Goal: Book appointment/travel/reservation

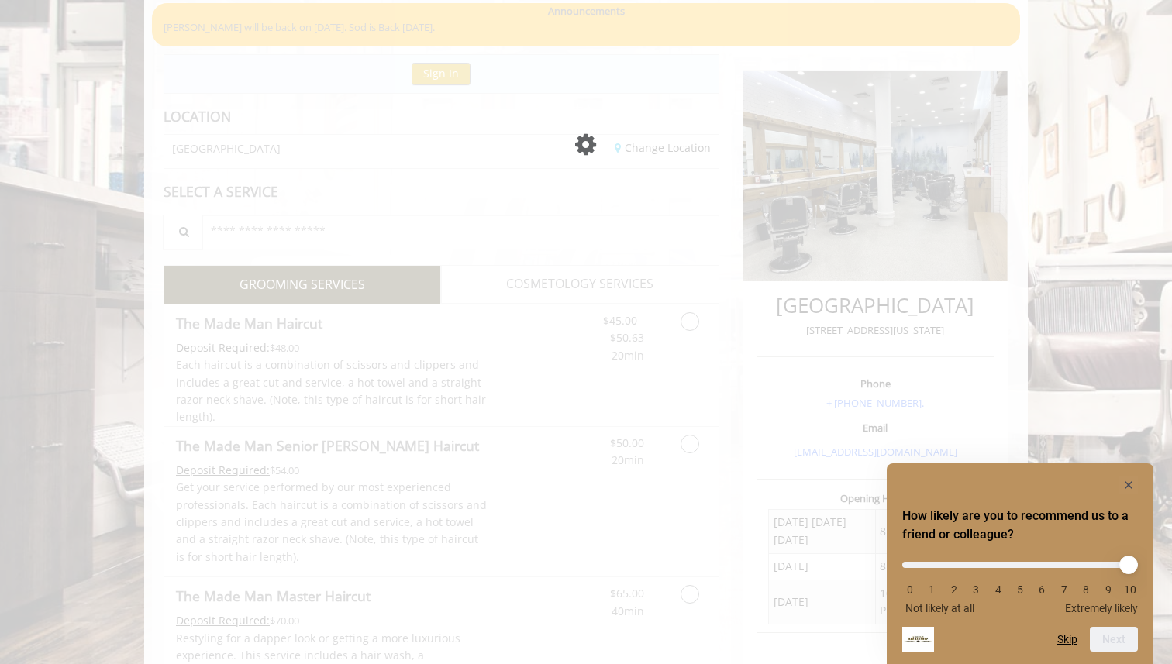
scroll to position [124, 0]
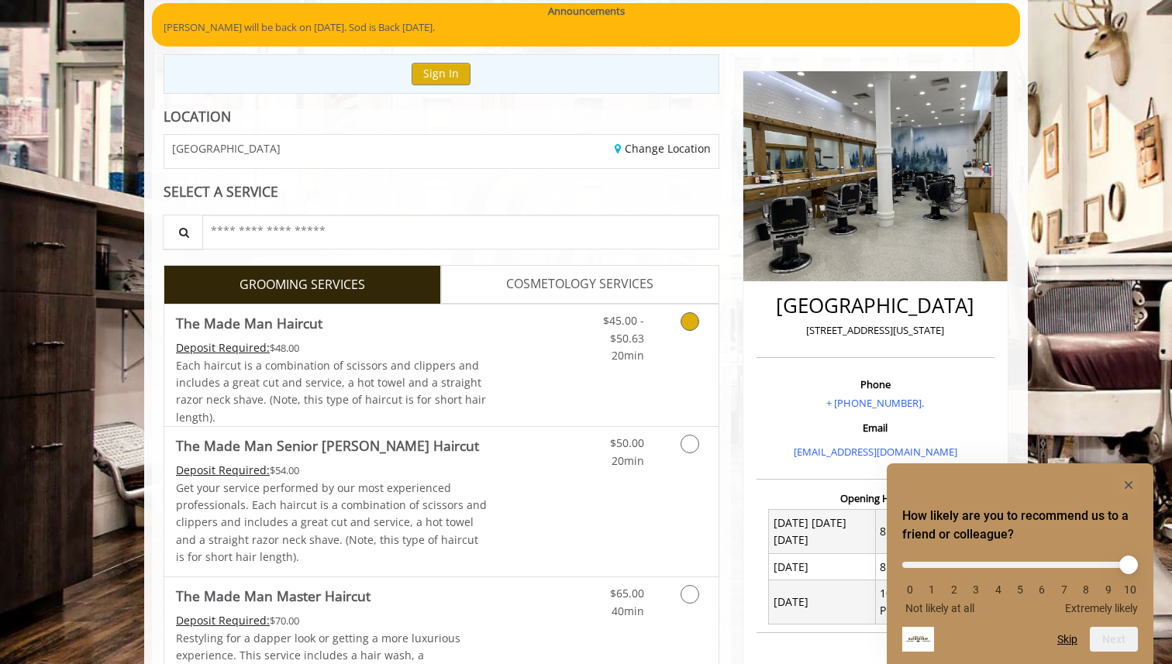
click at [400, 370] on span "Each haircut is a combination of scissors and clippers and includes a great cut…" at bounding box center [331, 391] width 310 height 67
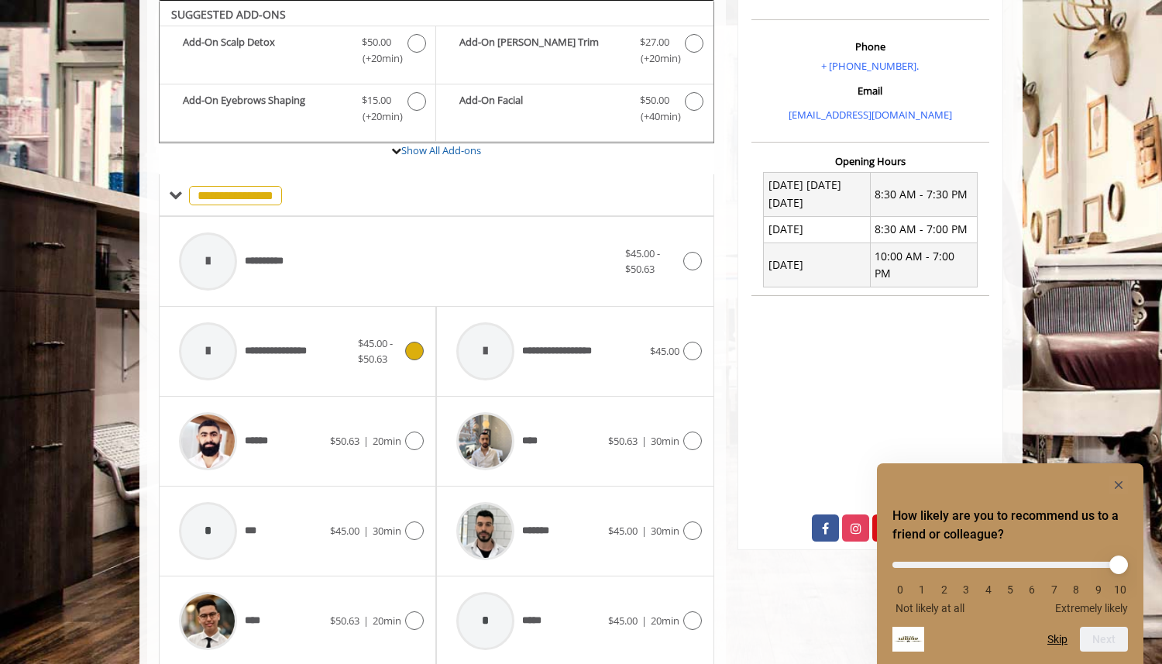
scroll to position [607, 0]
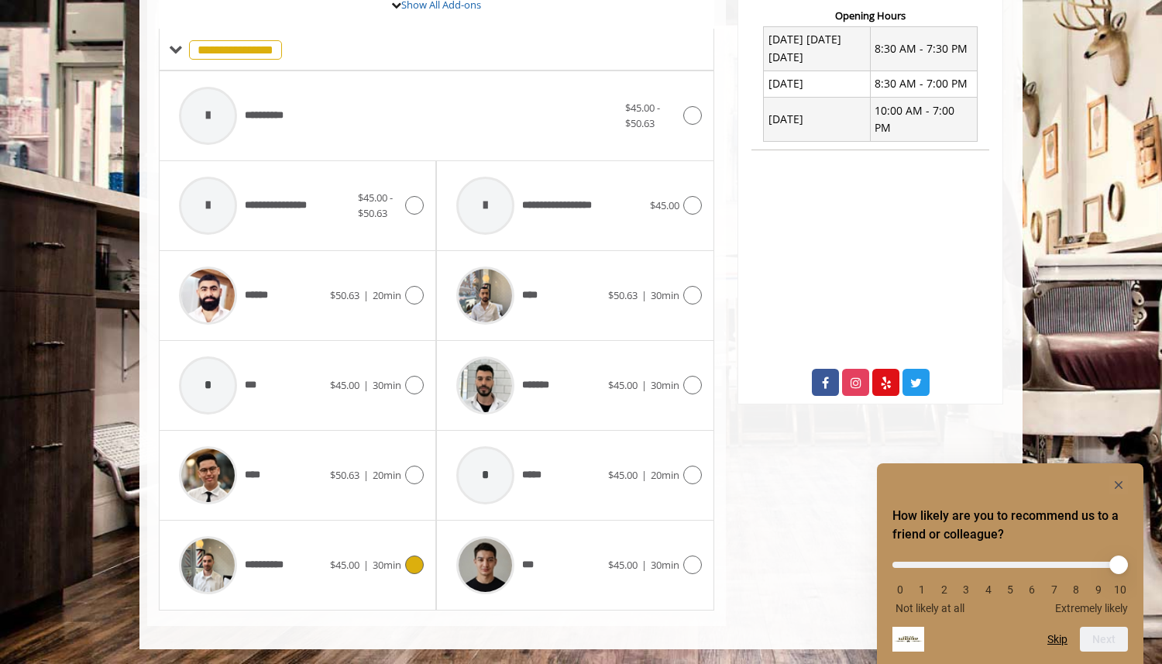
click at [415, 563] on icon at bounding box center [414, 565] width 19 height 19
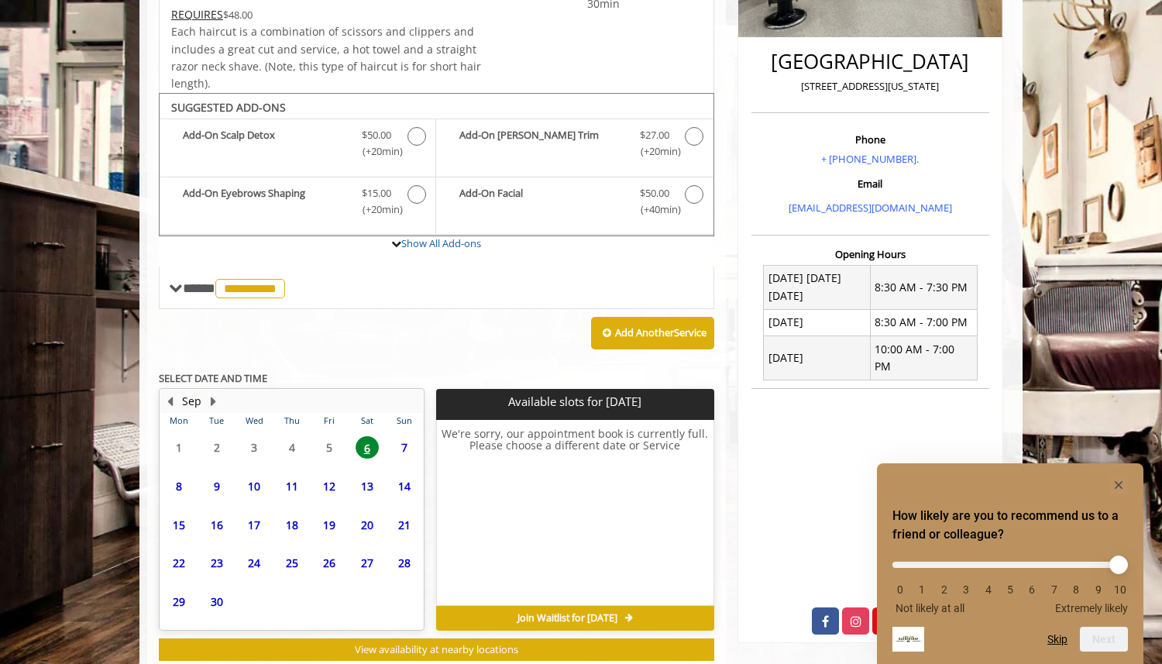
scroll to position [411, 0]
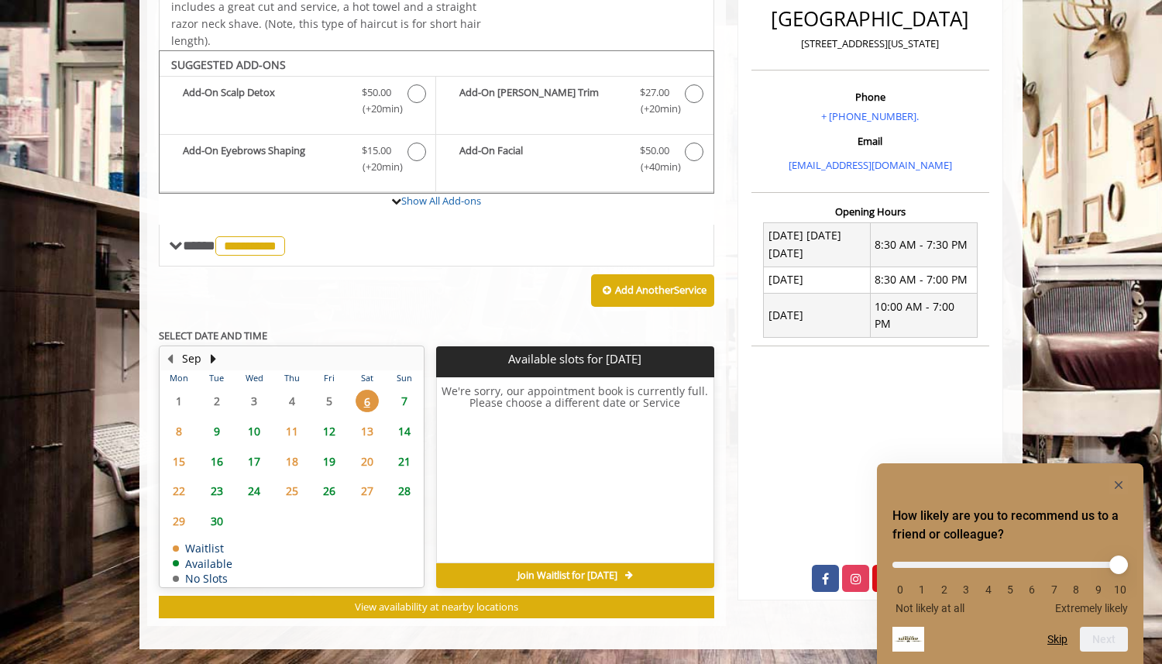
click at [407, 398] on span "7" at bounding box center [404, 401] width 23 height 22
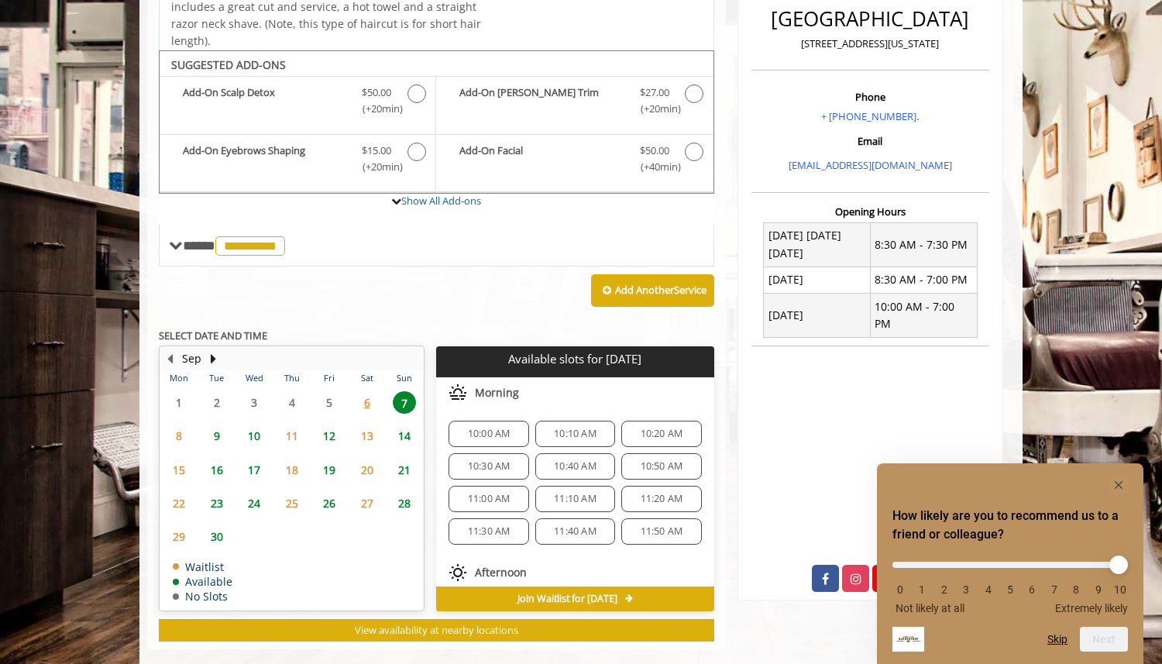
scroll to position [434, 0]
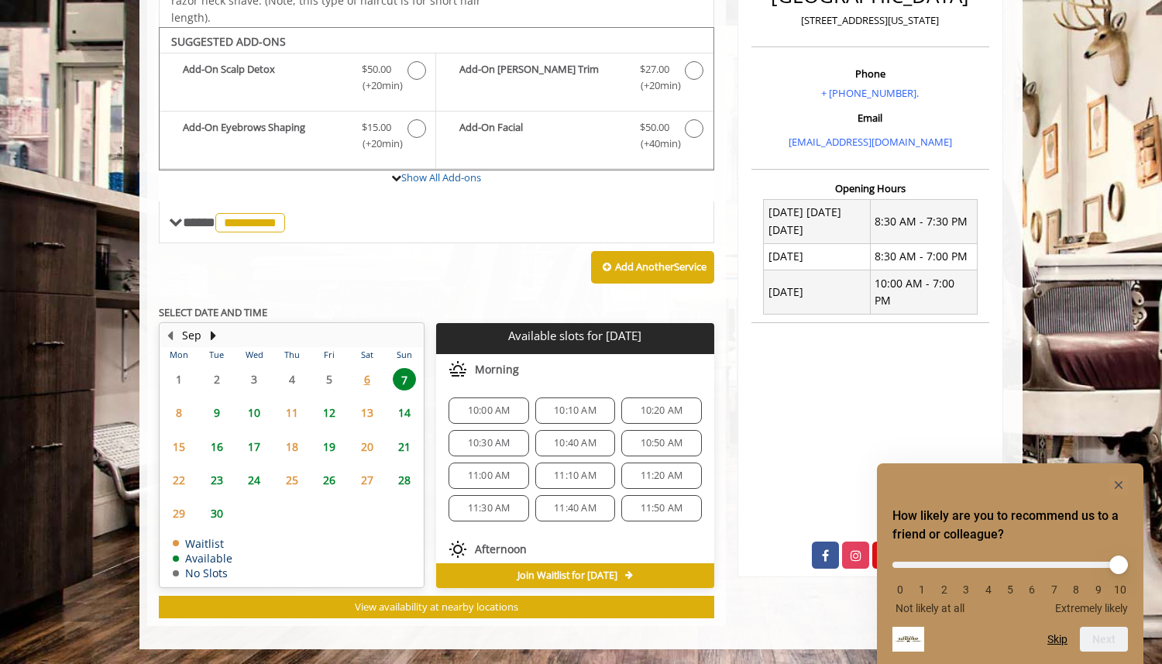
click at [361, 381] on span "6" at bounding box center [367, 379] width 23 height 22
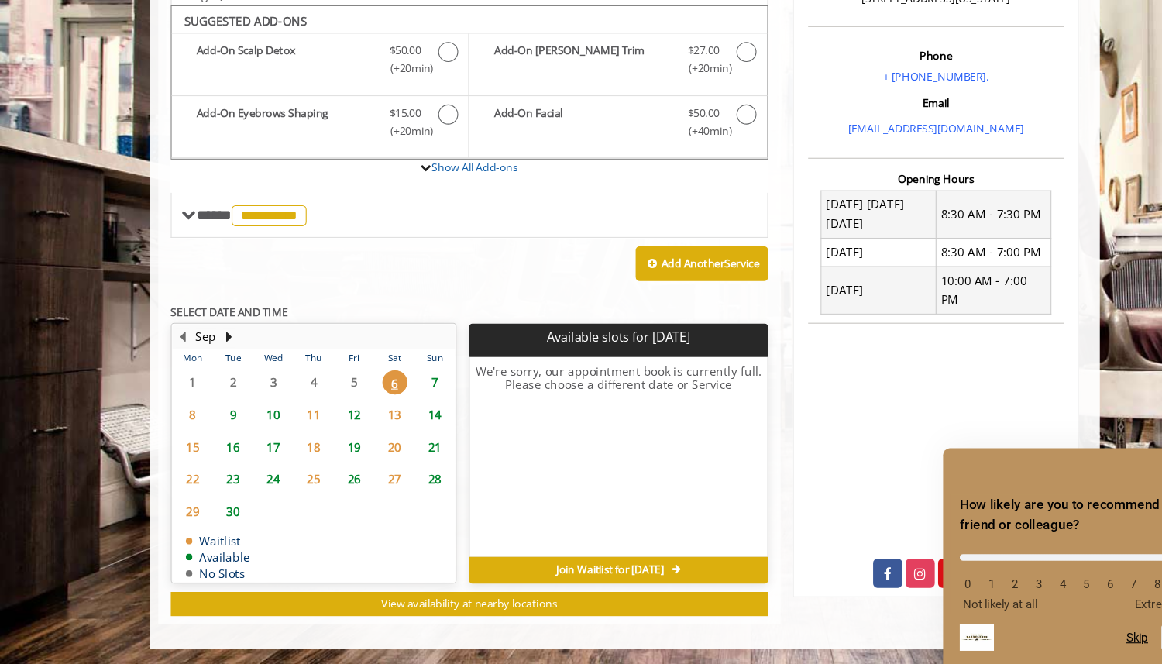
scroll to position [411, 0]
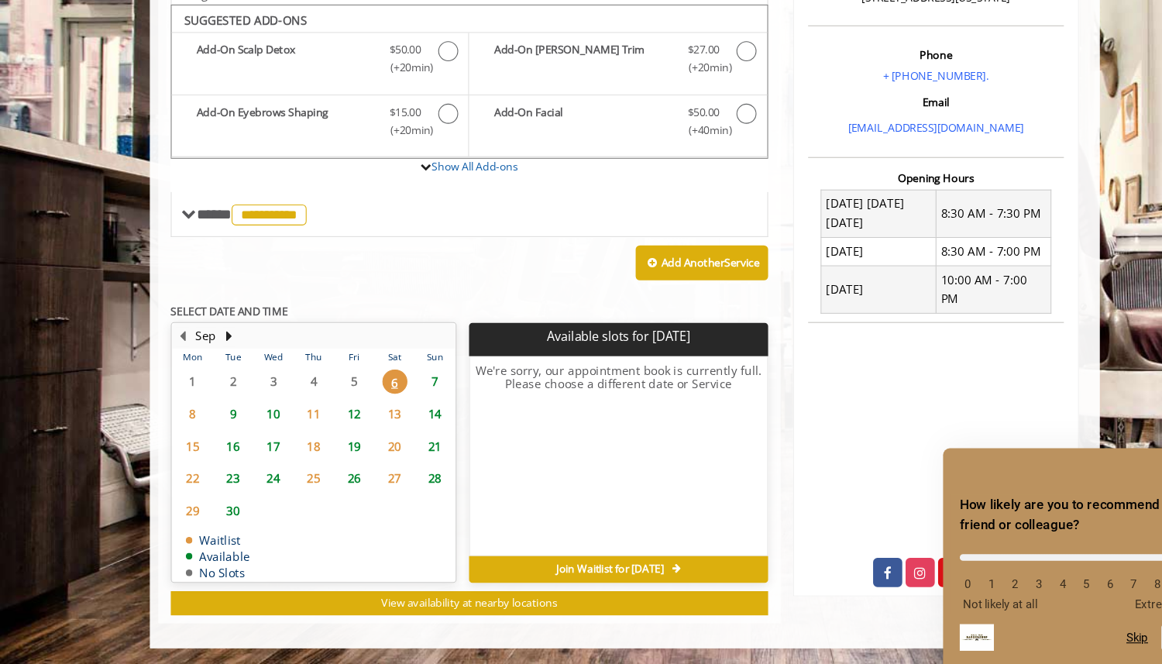
click at [582, 573] on span "Join Waitlist for [DATE]" at bounding box center [568, 576] width 100 height 12
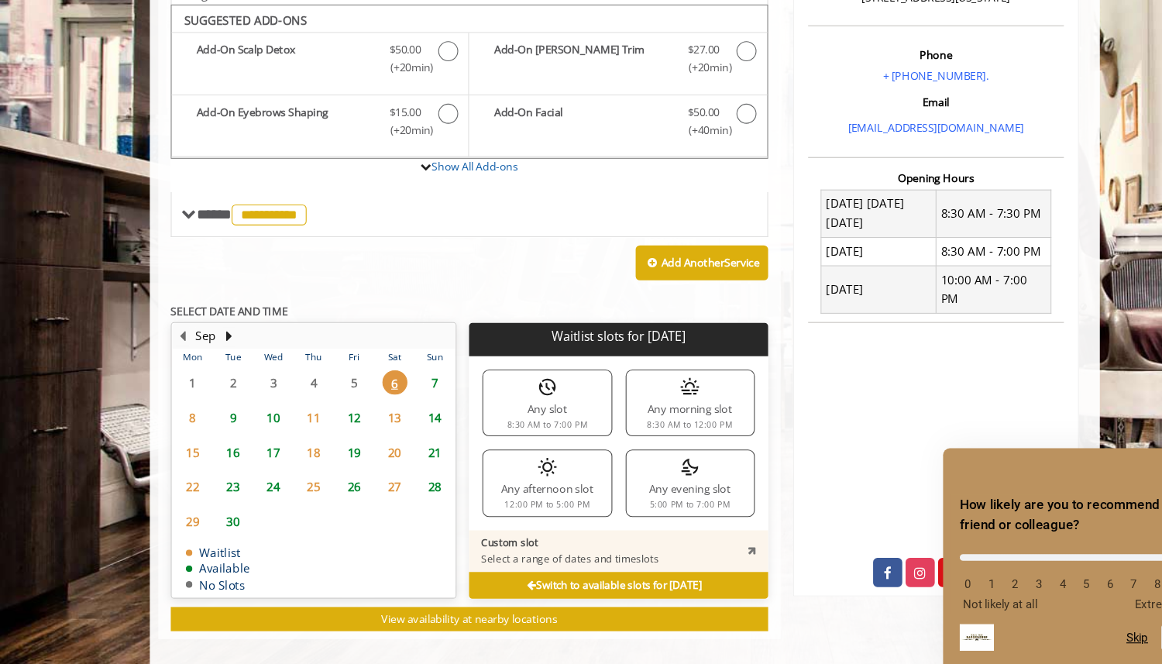
click at [608, 419] on div "Any morning slot 8:30 AM to 12:00 PM" at bounding box center [642, 421] width 120 height 62
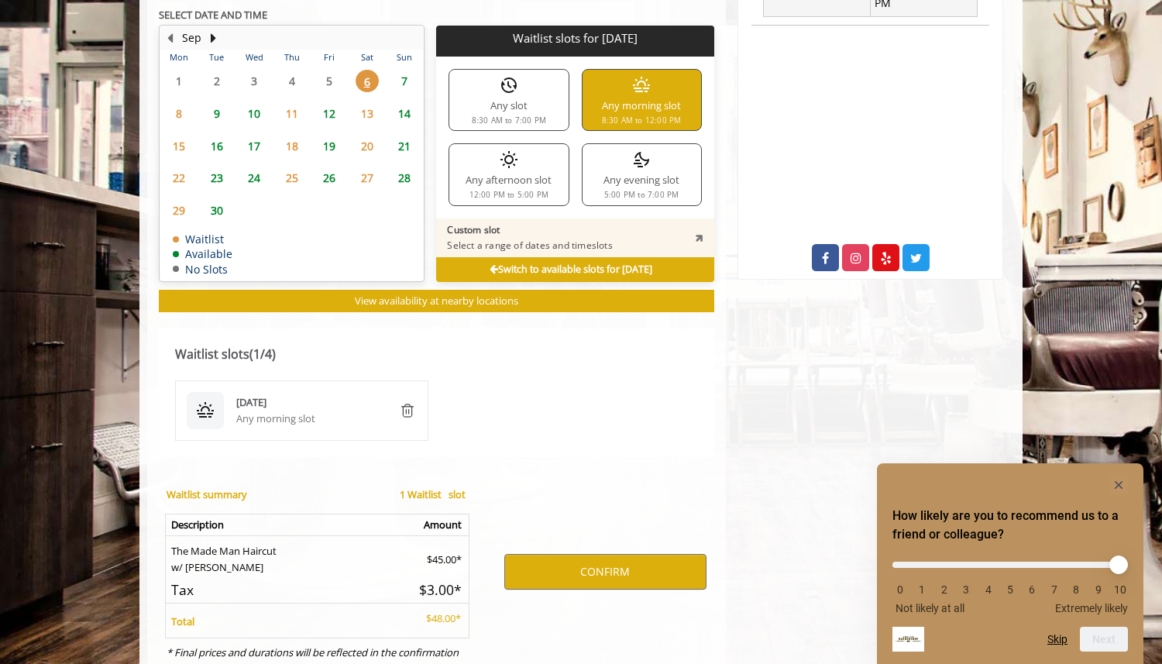
scroll to position [731, 0]
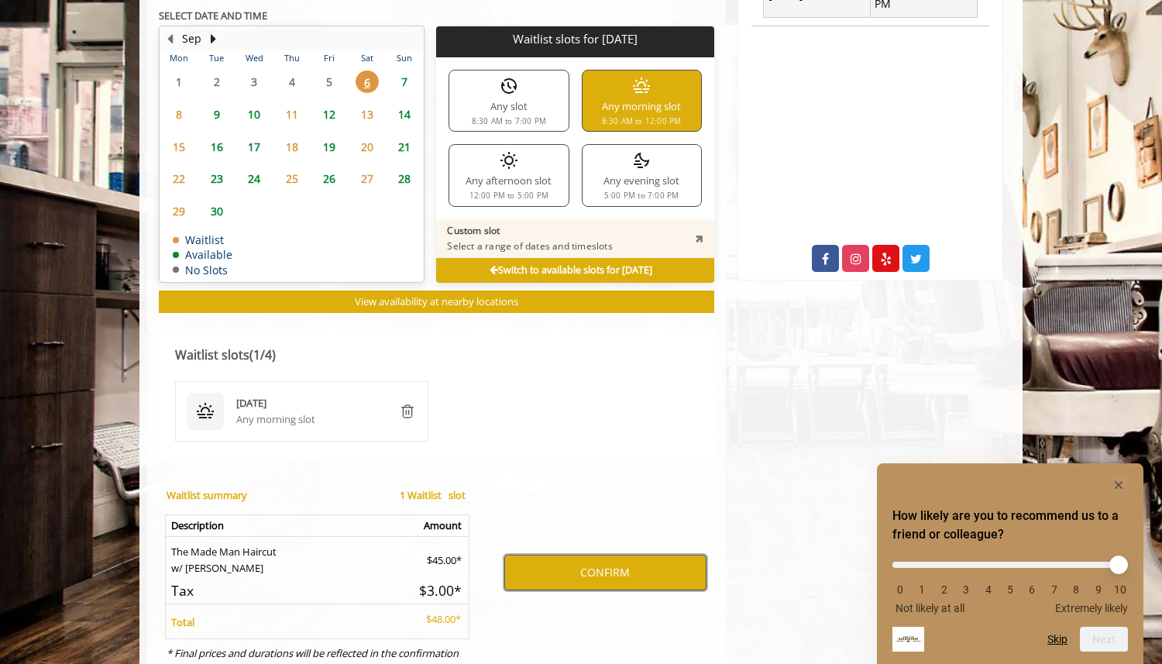
click at [599, 580] on button "CONFIRM" at bounding box center [605, 573] width 202 height 36
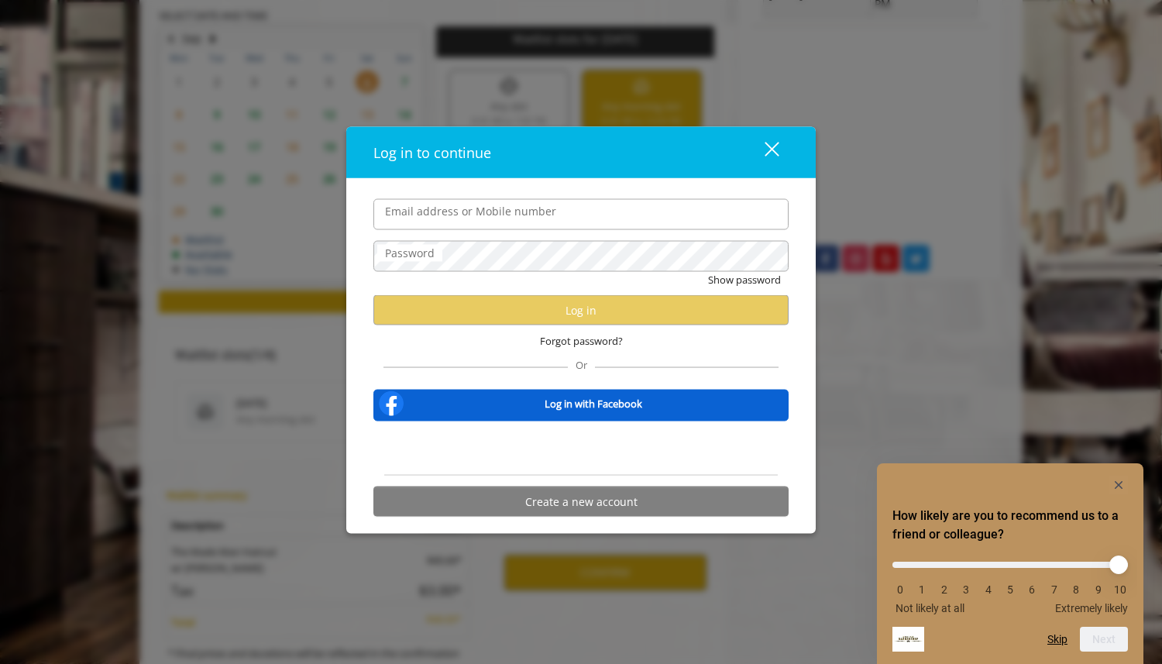
type input "**********"
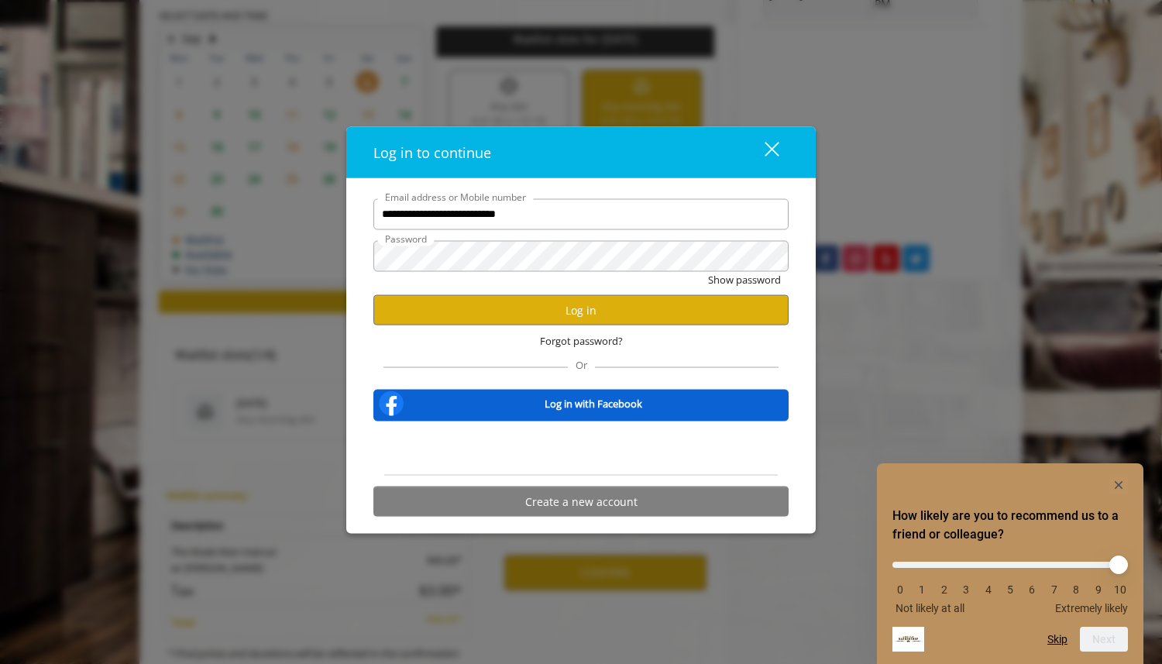
scroll to position [0, 0]
click at [563, 311] on button "Log in" at bounding box center [580, 310] width 415 height 30
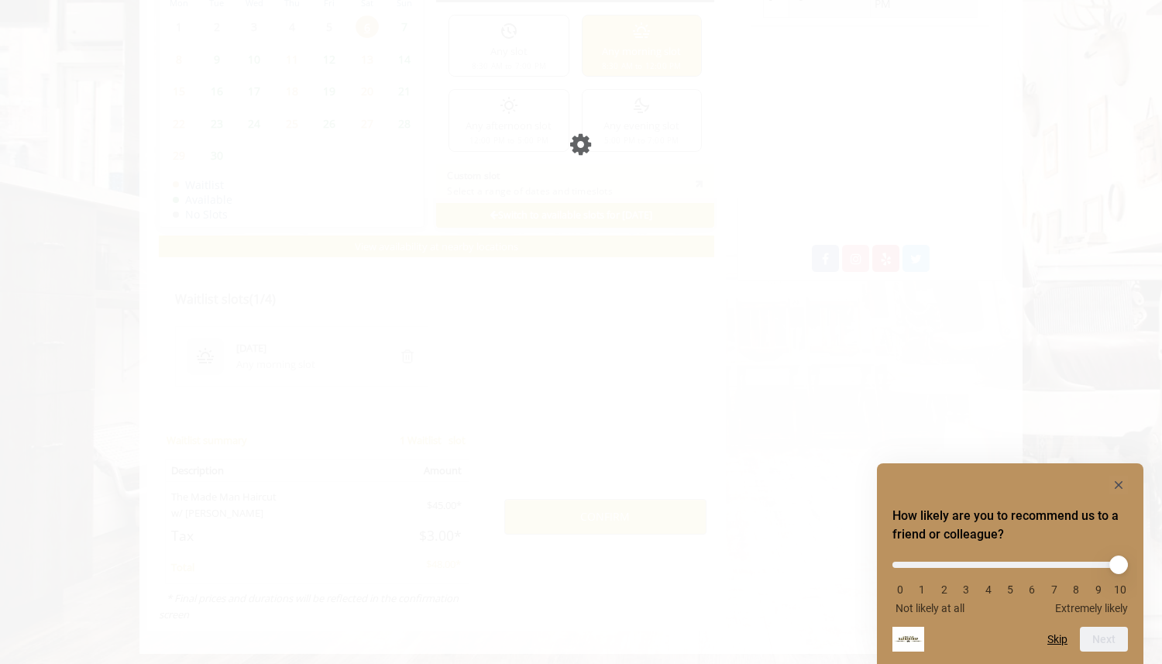
scroll to position [675, 0]
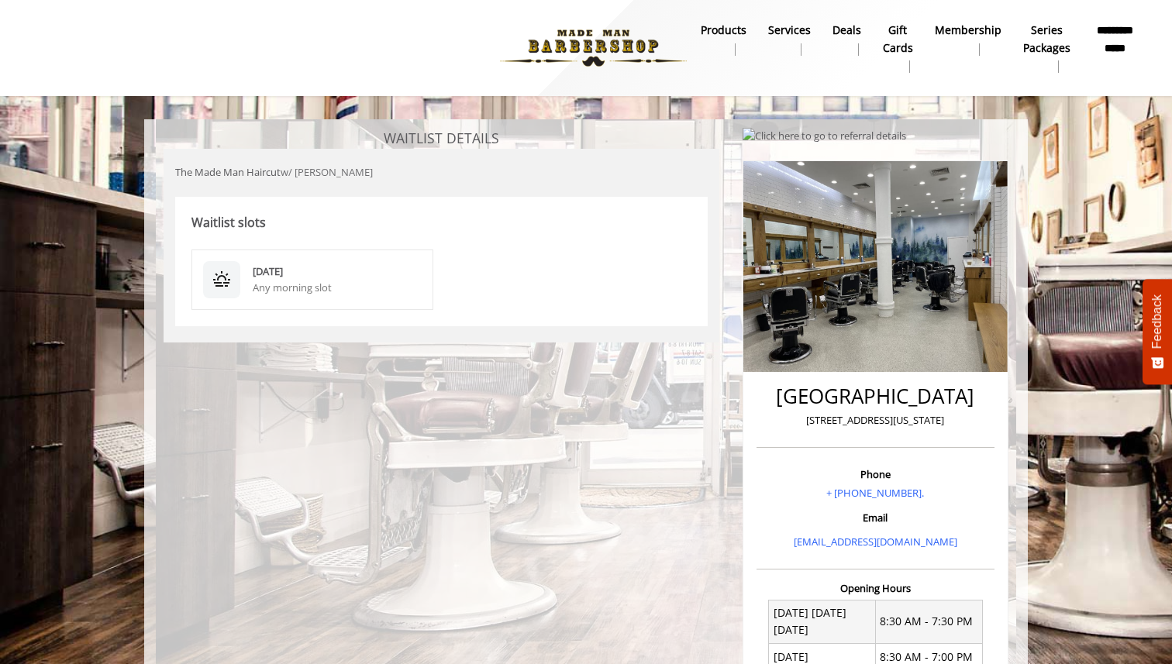
click at [346, 281] on div "Any morning slot" at bounding box center [337, 288] width 169 height 16
click at [213, 281] on img at bounding box center [221, 279] width 19 height 19
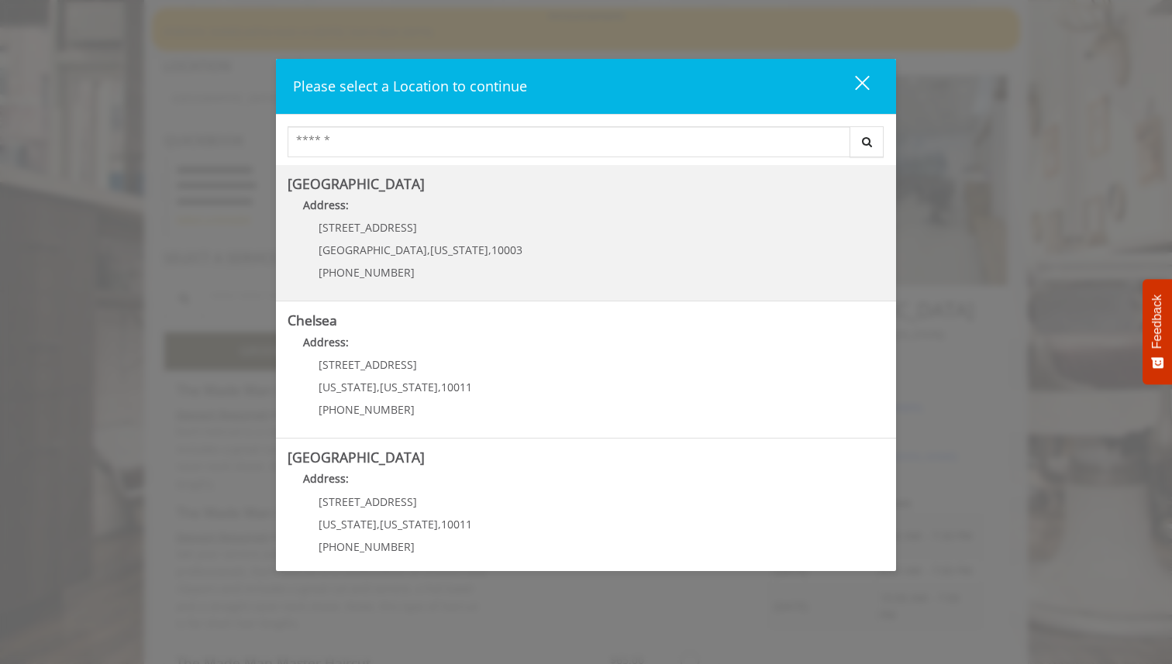
click at [534, 238] on Village "[GEOGRAPHIC_DATA] Address: [STREET_ADDRESS][US_STATE] (212) 598-1840" at bounding box center [585, 233] width 597 height 113
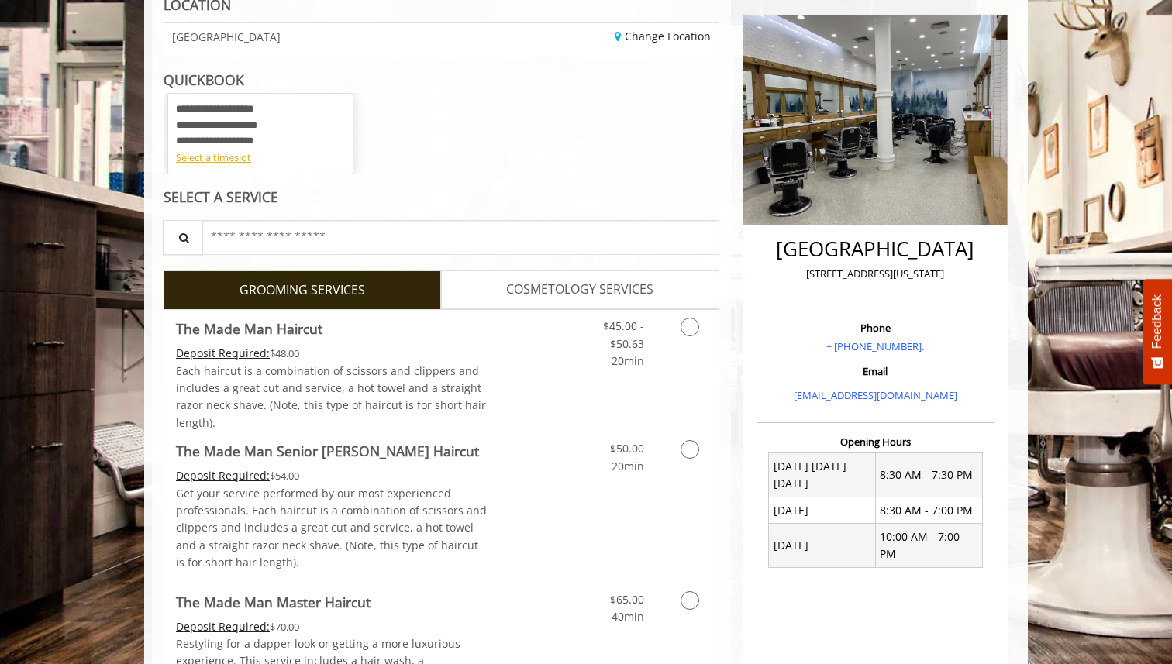
scroll to position [199, 0]
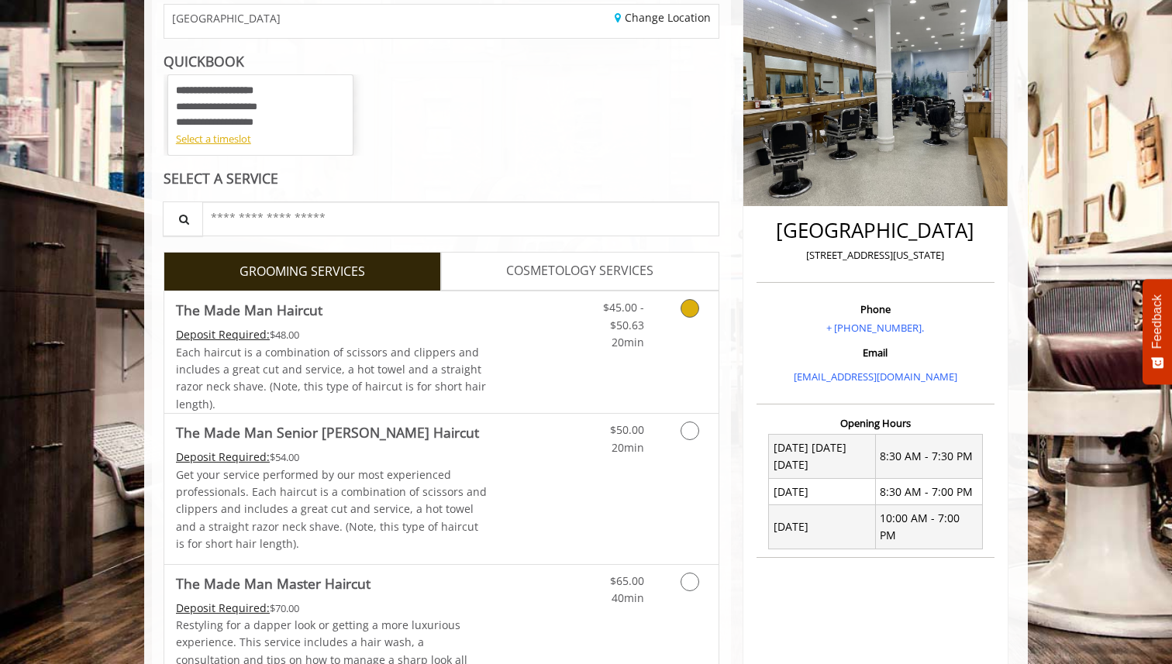
click at [514, 353] on link "Discounted Price" at bounding box center [533, 352] width 92 height 122
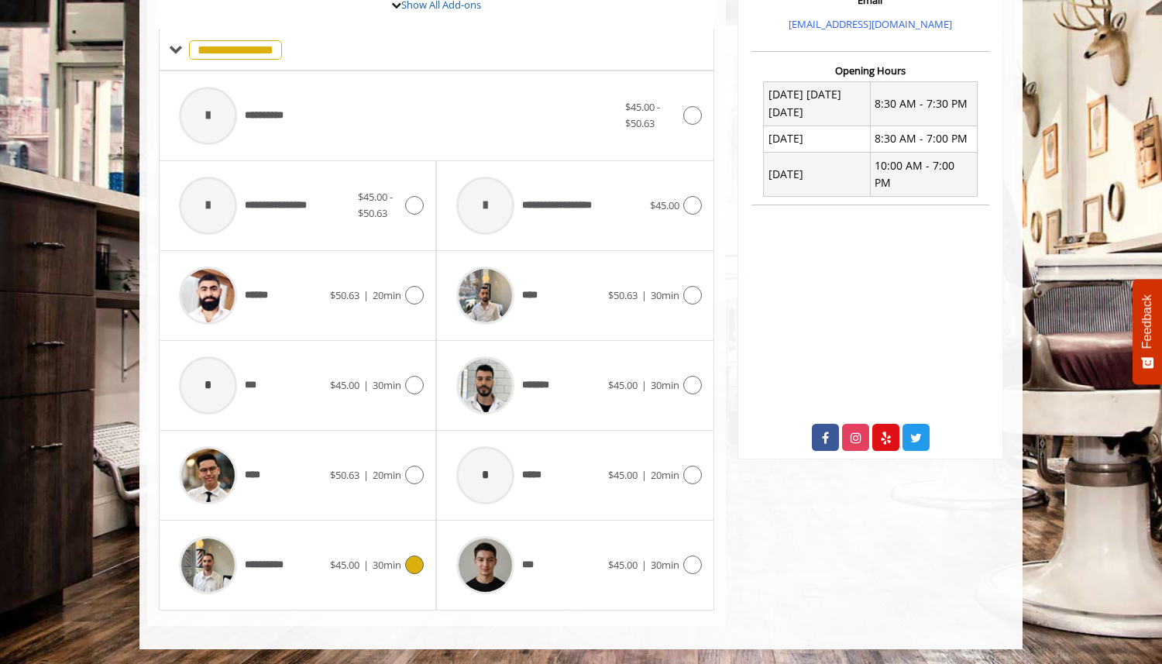
click at [358, 556] on div "$45.00 | 30min" at bounding box center [377, 565] width 94 height 19
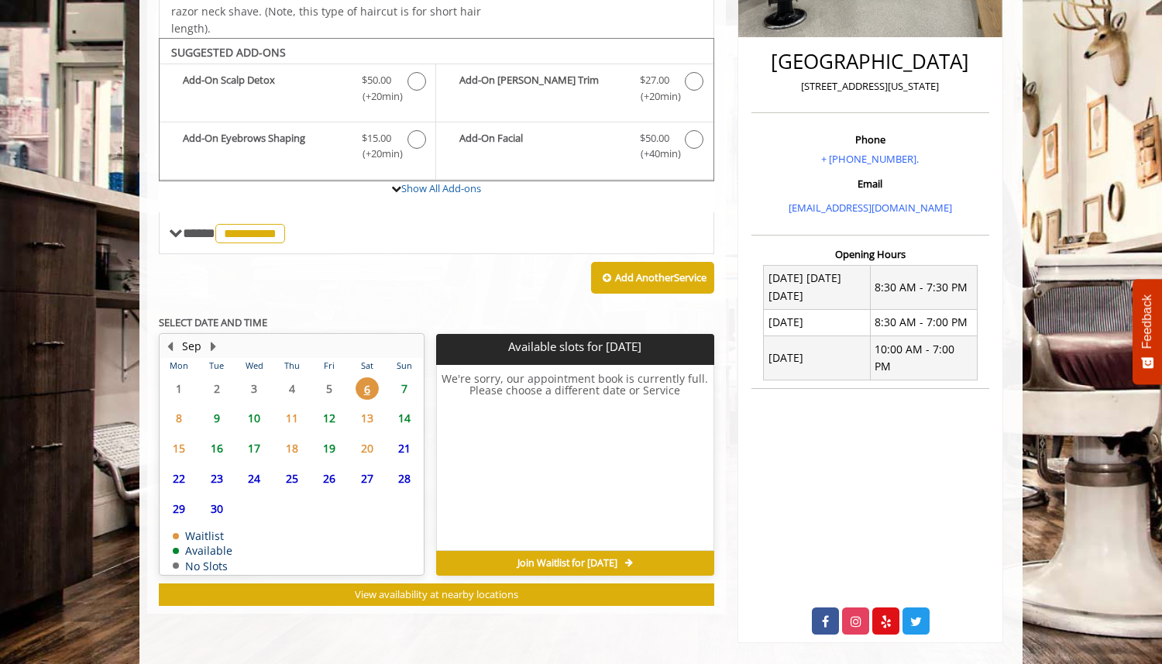
click at [618, 557] on span "Join Waitlist for [DATE]" at bounding box center [568, 563] width 100 height 12
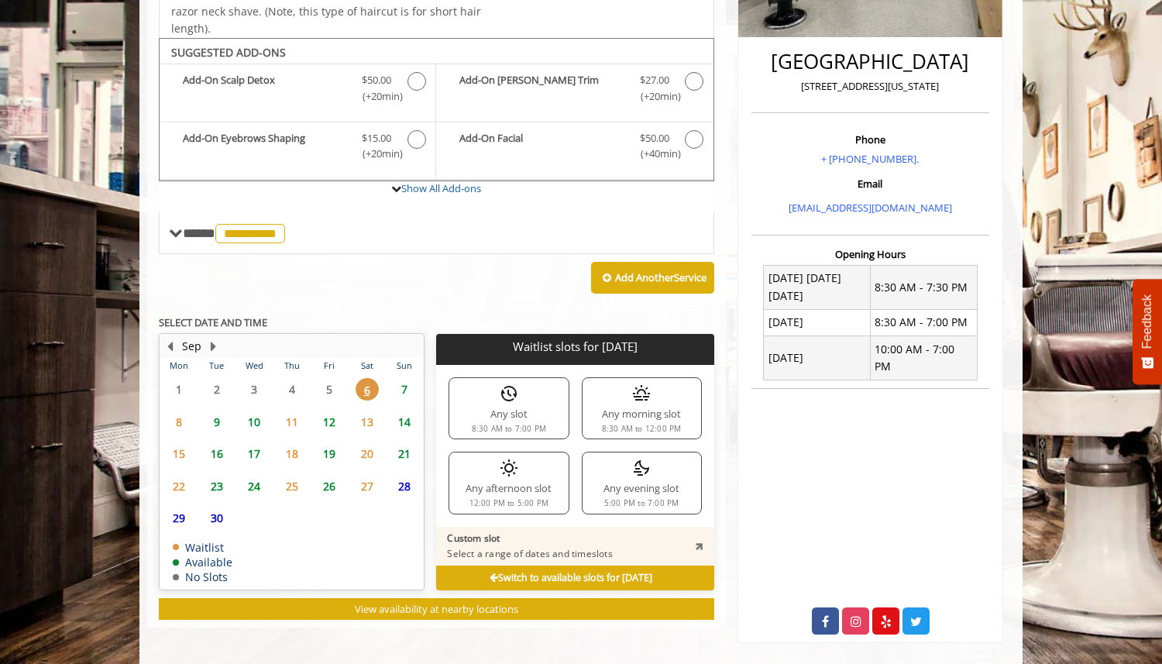
scroll to position [370, 0]
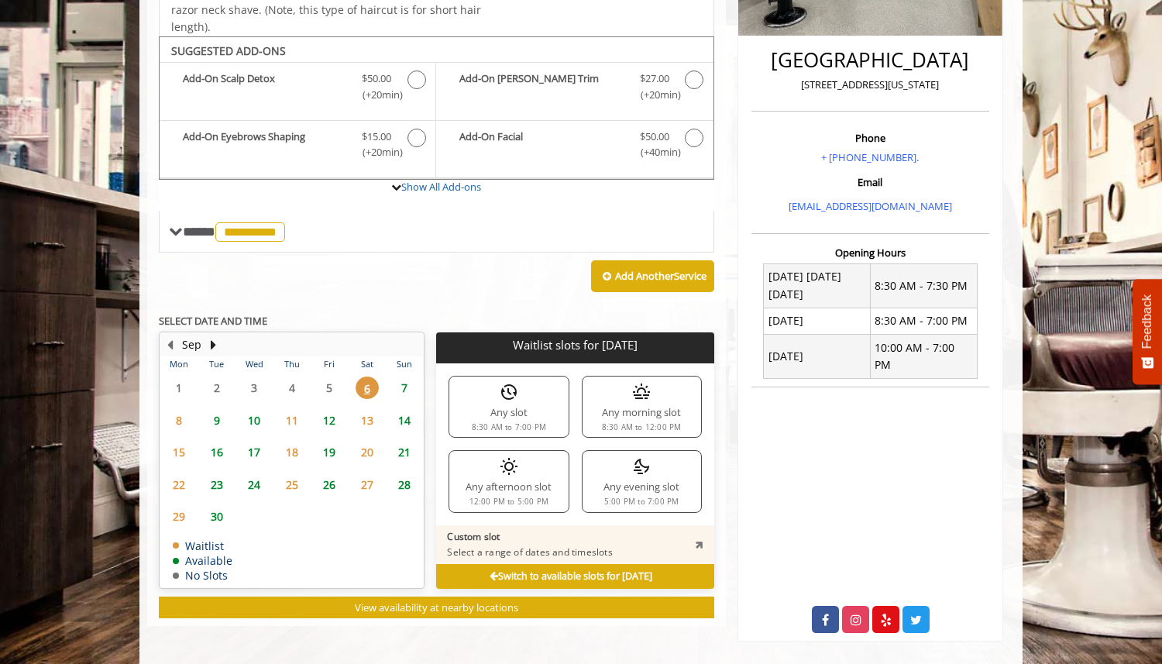
click at [643, 406] on div "Any morning slot 8:30 AM to 12:00 PM" at bounding box center [642, 407] width 120 height 62
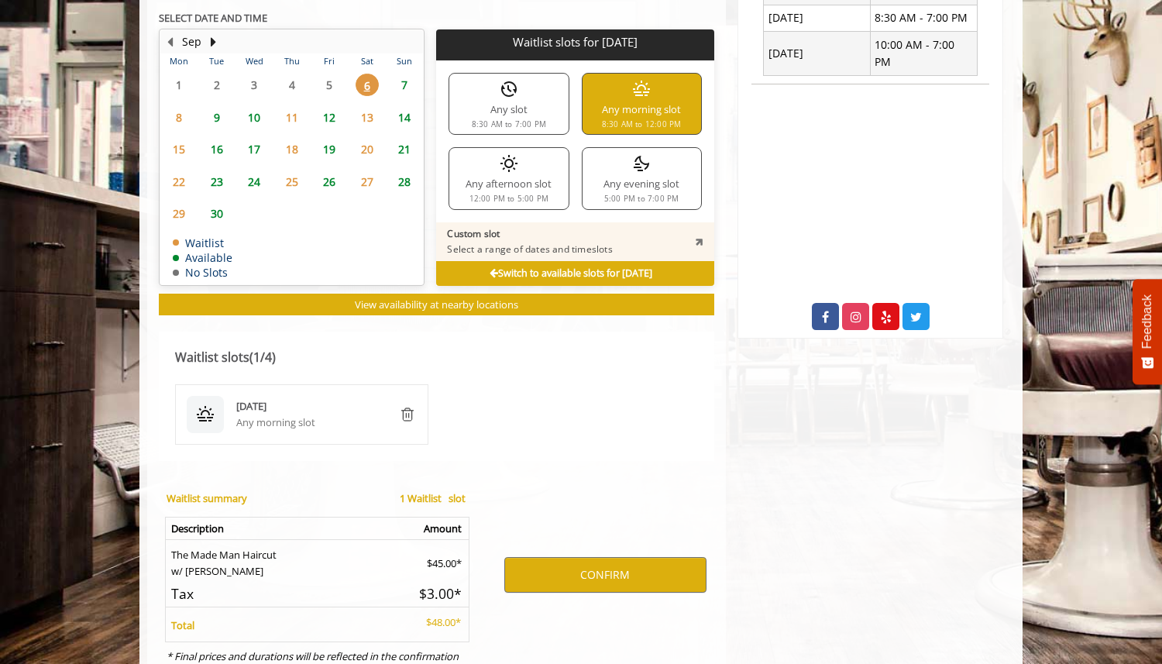
scroll to position [677, 0]
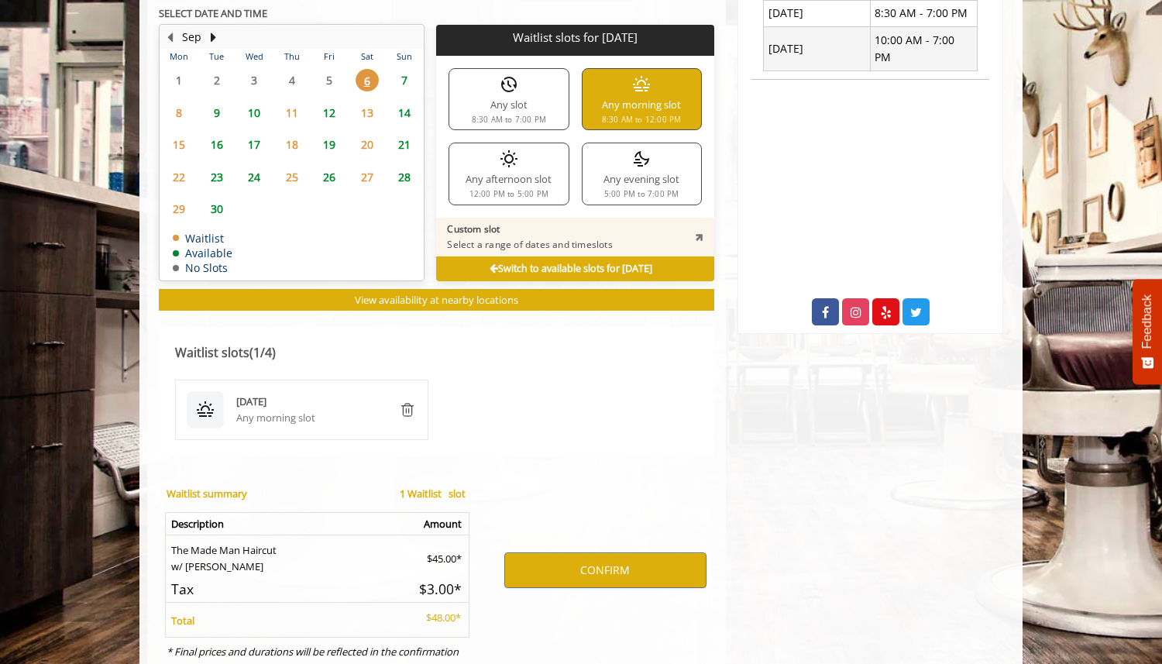
click at [252, 417] on div "Any morning slot" at bounding box center [311, 418] width 150 height 16
click at [601, 583] on button "CONFIRM" at bounding box center [605, 570] width 202 height 36
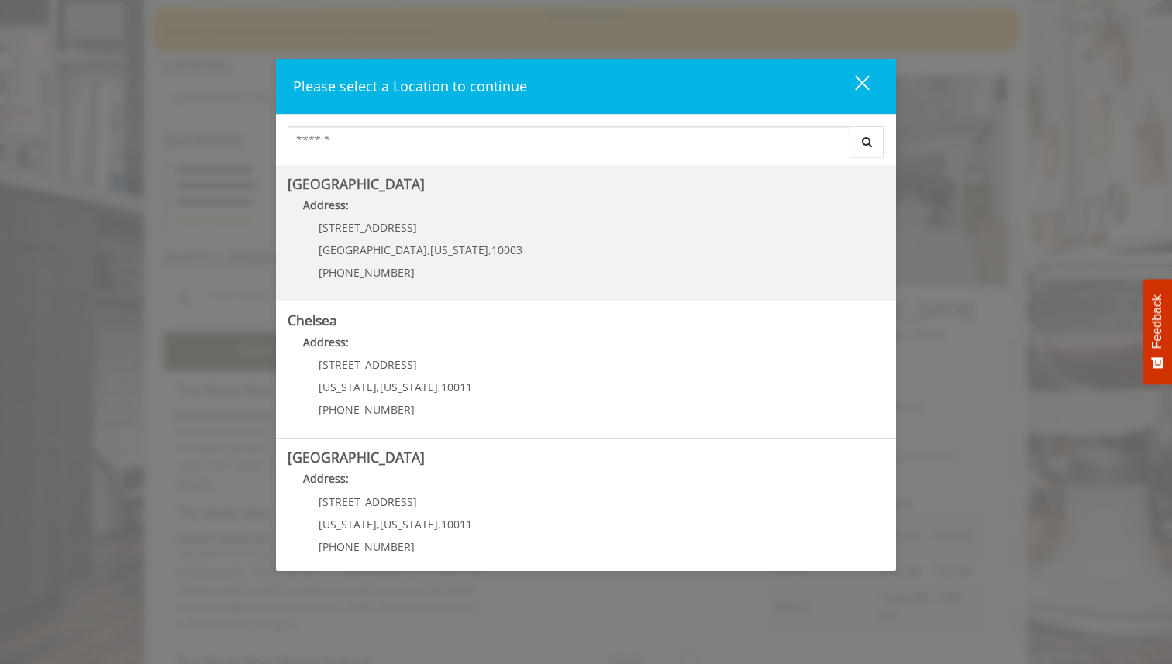
click at [404, 229] on p "[STREET_ADDRESS]" at bounding box center [420, 228] width 204 height 12
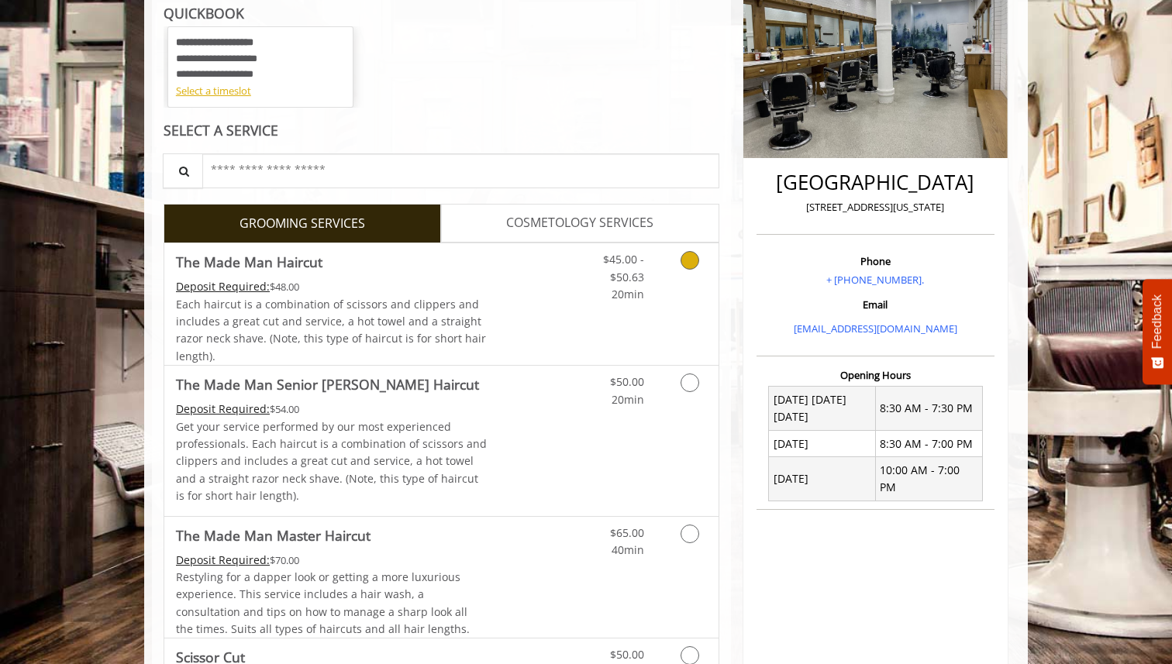
click at [265, 262] on Haircut "The Made Man Haircut" at bounding box center [249, 262] width 146 height 22
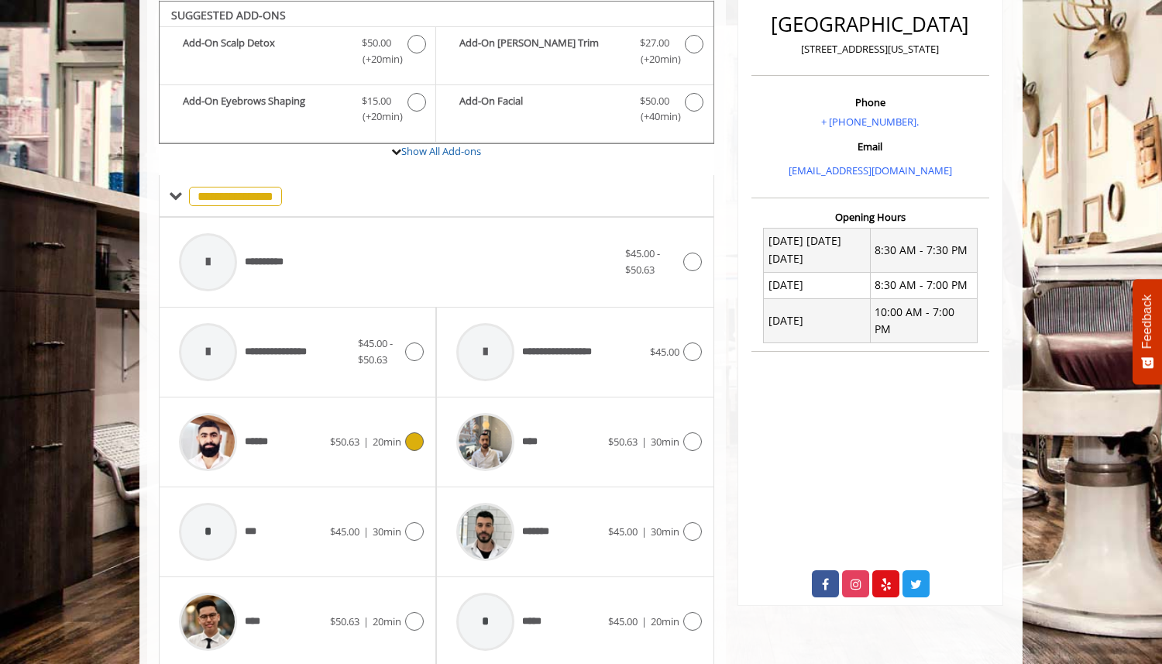
scroll to position [552, 0]
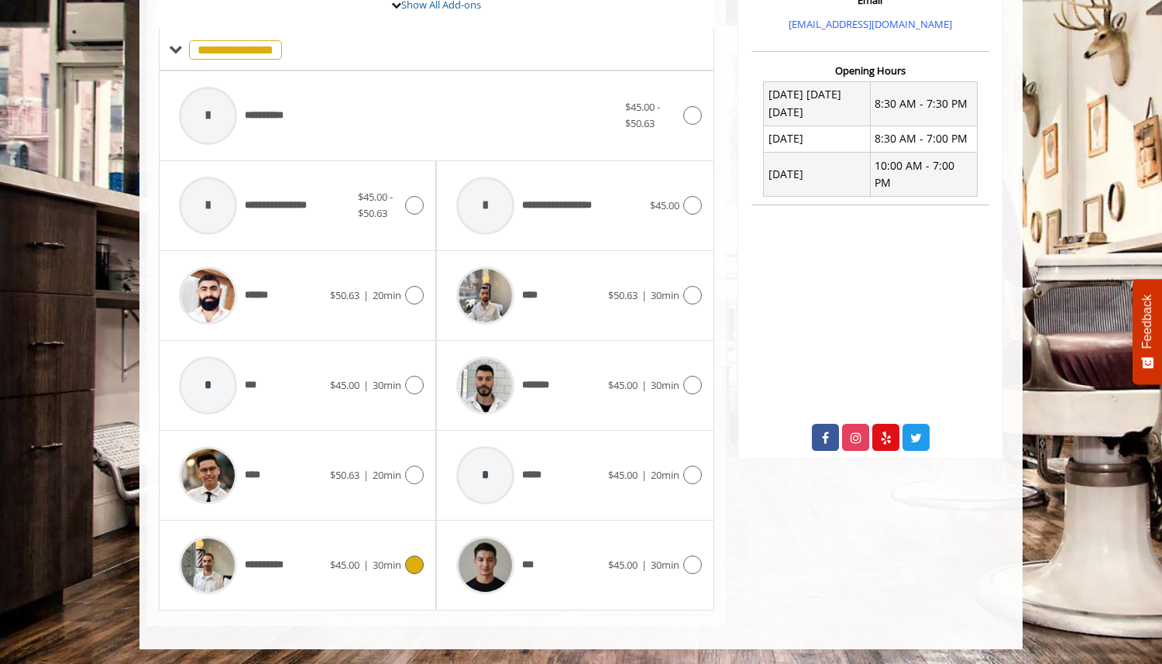
click at [283, 561] on span "**********" at bounding box center [270, 565] width 51 height 16
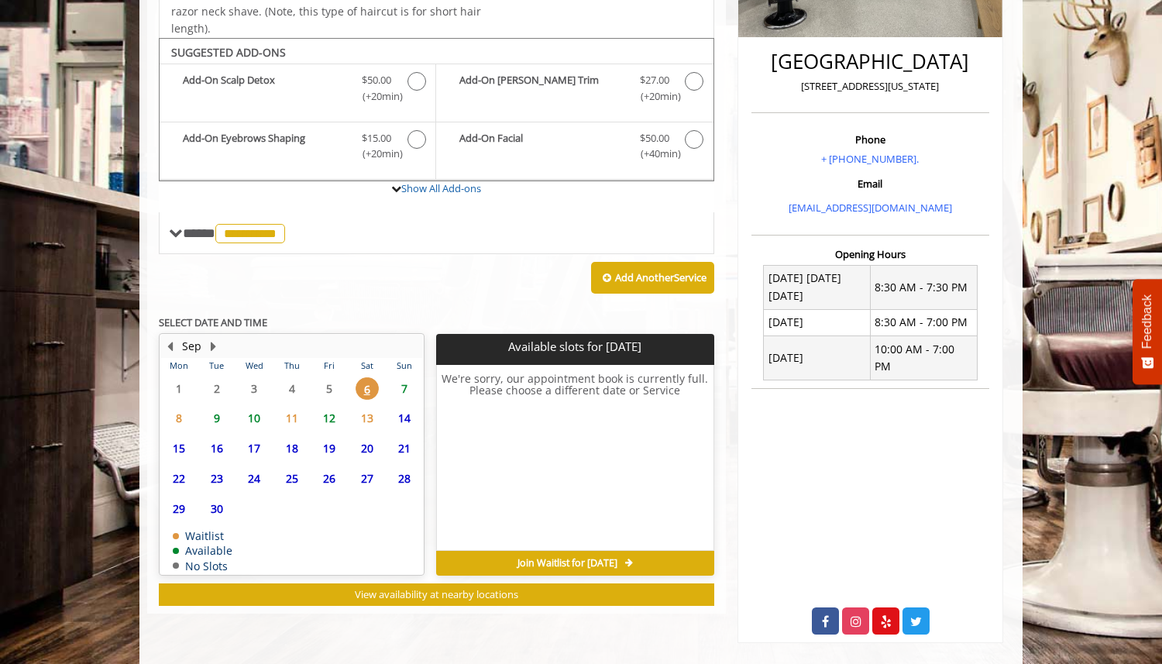
click at [523, 562] on span "Join Waitlist for [DATE]" at bounding box center [568, 563] width 100 height 12
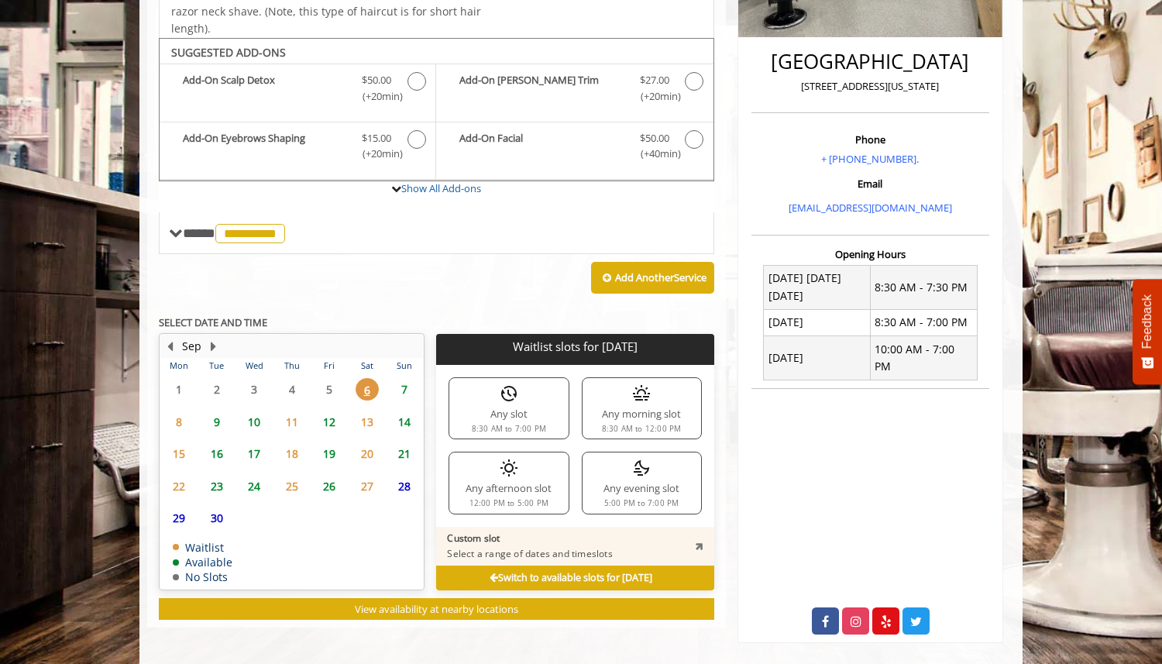
click at [659, 409] on div "Any morning slot 8:30 AM to 12:00 PM" at bounding box center [642, 408] width 120 height 62
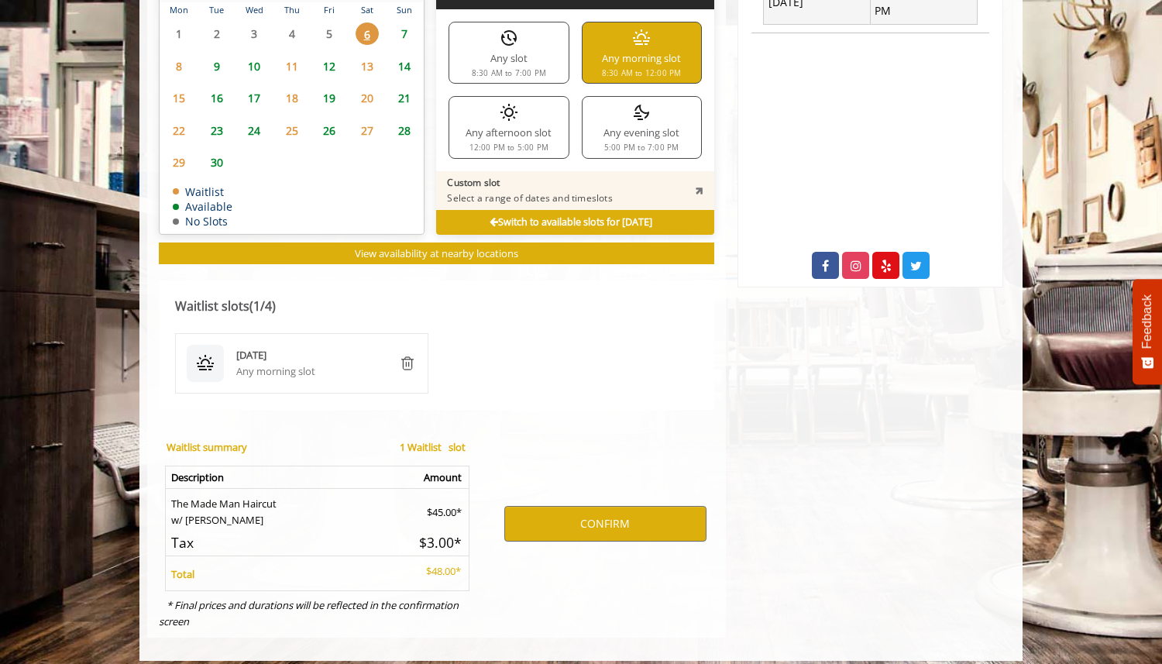
scroll to position [733, 0]
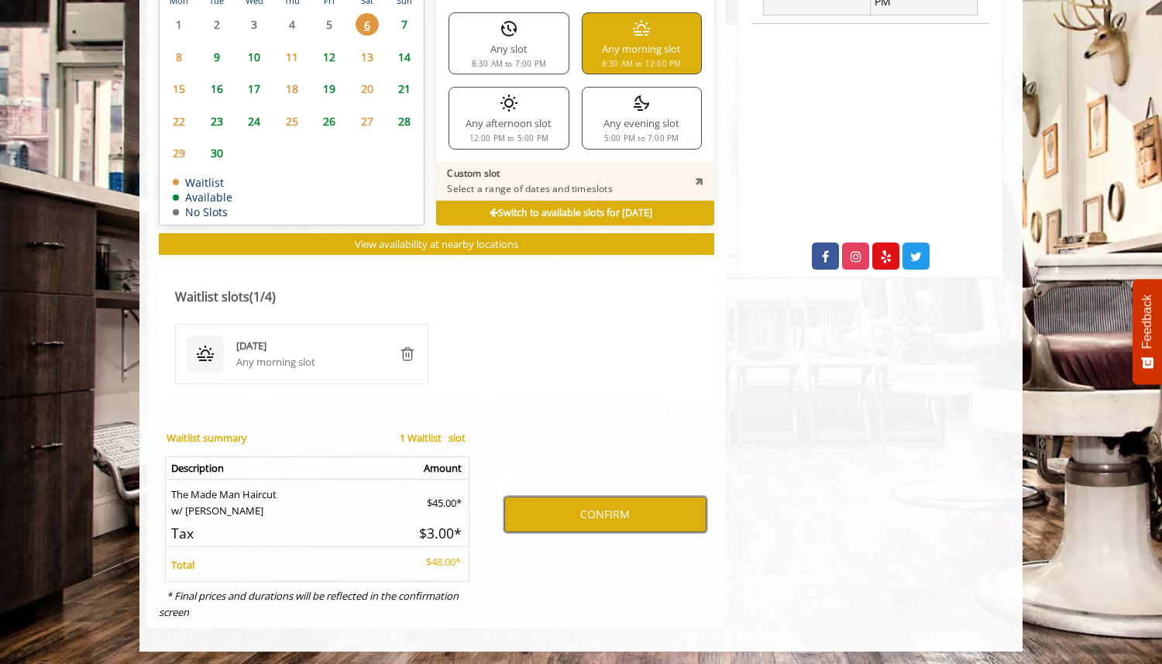
click at [622, 504] on button "CONFIRM" at bounding box center [605, 515] width 202 height 36
